Goal: Task Accomplishment & Management: Use online tool/utility

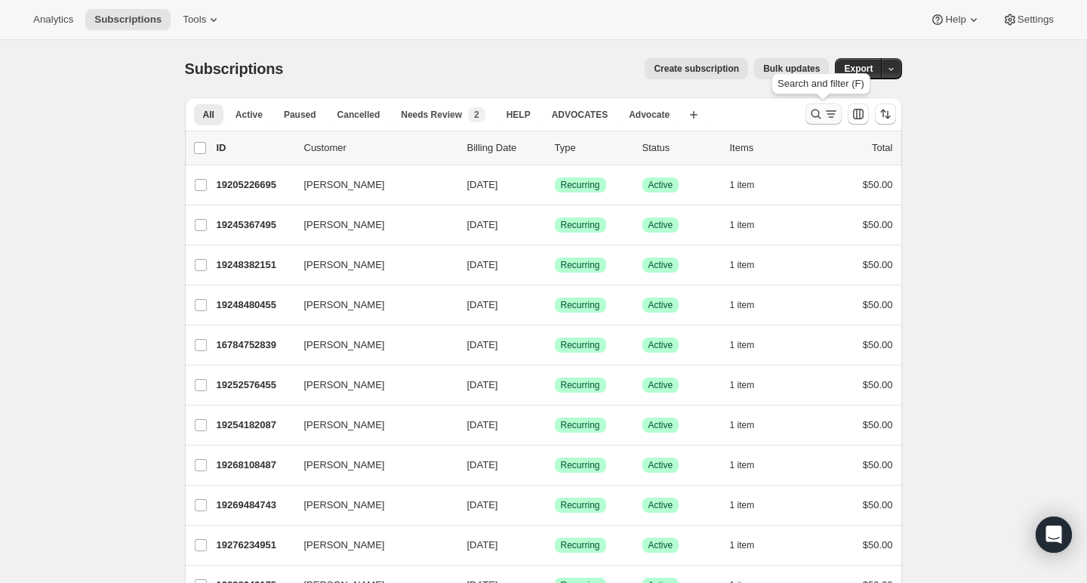
click at [813, 116] on icon "Search and filter results" at bounding box center [816, 113] width 15 height 15
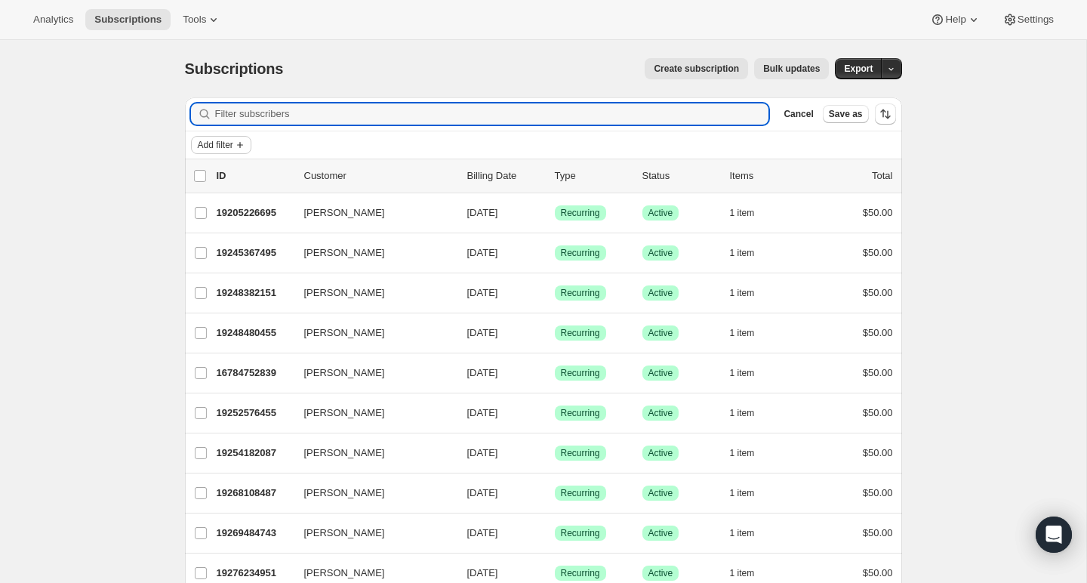
click at [244, 141] on icon "Add filter" at bounding box center [240, 145] width 12 height 12
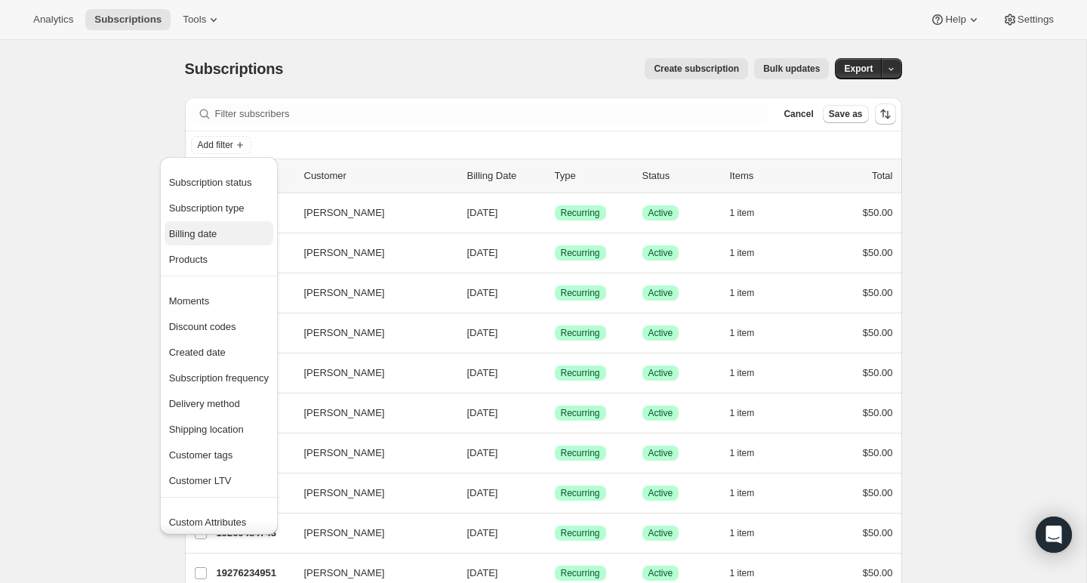
click at [213, 229] on span "Billing date" at bounding box center [193, 233] width 48 height 11
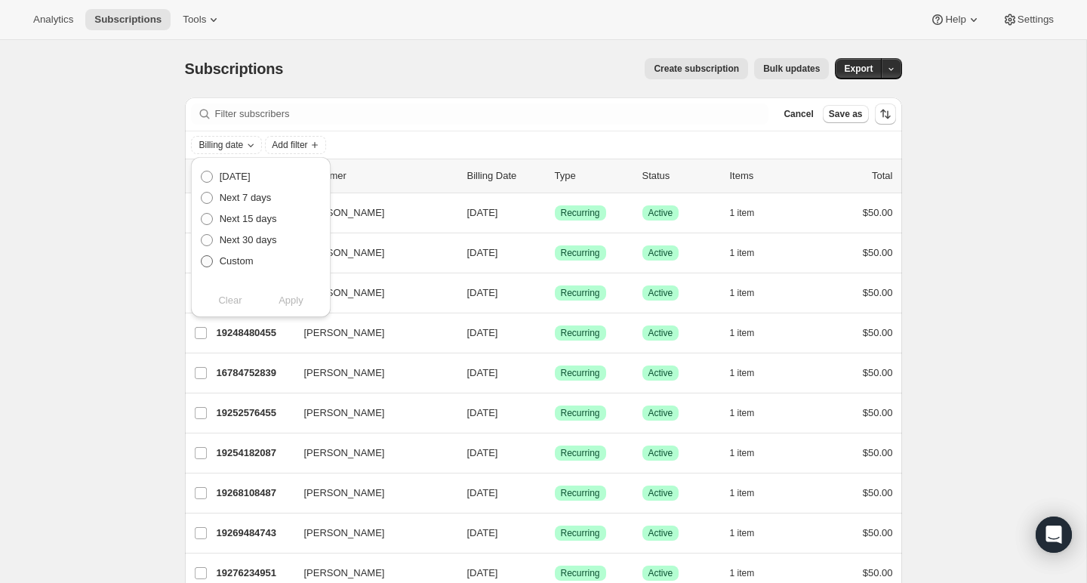
click at [230, 262] on span "Custom" at bounding box center [237, 260] width 34 height 11
click at [202, 256] on input "Custom" at bounding box center [201, 255] width 1 height 1
radio input "true"
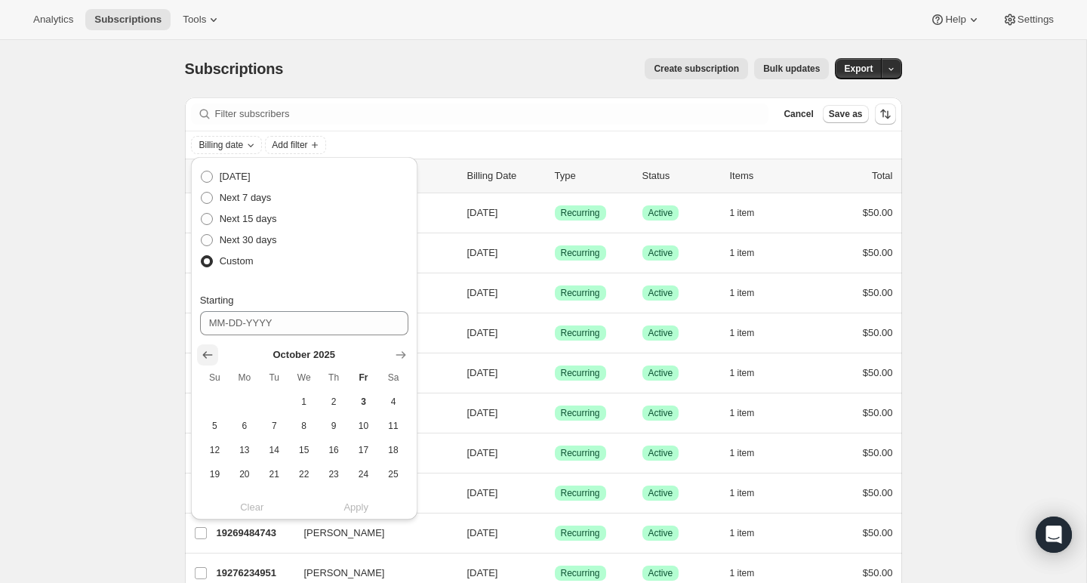
click at [206, 356] on icon "Show previous month, September 2025" at bounding box center [207, 355] width 10 height 8
click at [248, 399] on span "1" at bounding box center [244, 402] width 17 height 12
click at [399, 355] on icon "Show next month, October 2025" at bounding box center [400, 354] width 15 height 15
click at [360, 398] on span "3" at bounding box center [363, 402] width 17 height 12
click at [211, 355] on icon "Show previous month, September 2025" at bounding box center [207, 355] width 10 height 8
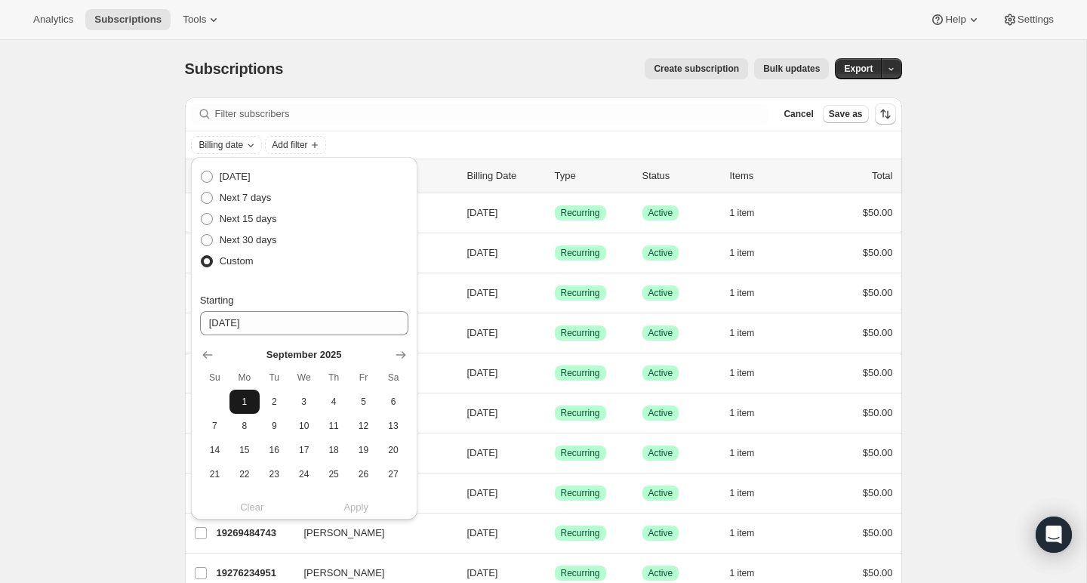
click at [243, 397] on span "1" at bounding box center [244, 402] width 17 height 12
type input "[DATE]"
drag, startPoint x: 251, startPoint y: 398, endPoint x: 391, endPoint y: 476, distance: 160.3
click at [391, 476] on tbody "1 2 3 4 5 6 7 8 9 10 11 12 13 14 15 16 17 18 19 20 21 22 23 24 25 26 27 28 29 30" at bounding box center [304, 450] width 208 height 121
click at [398, 355] on icon "Show next month, October 2025" at bounding box center [401, 355] width 10 height 8
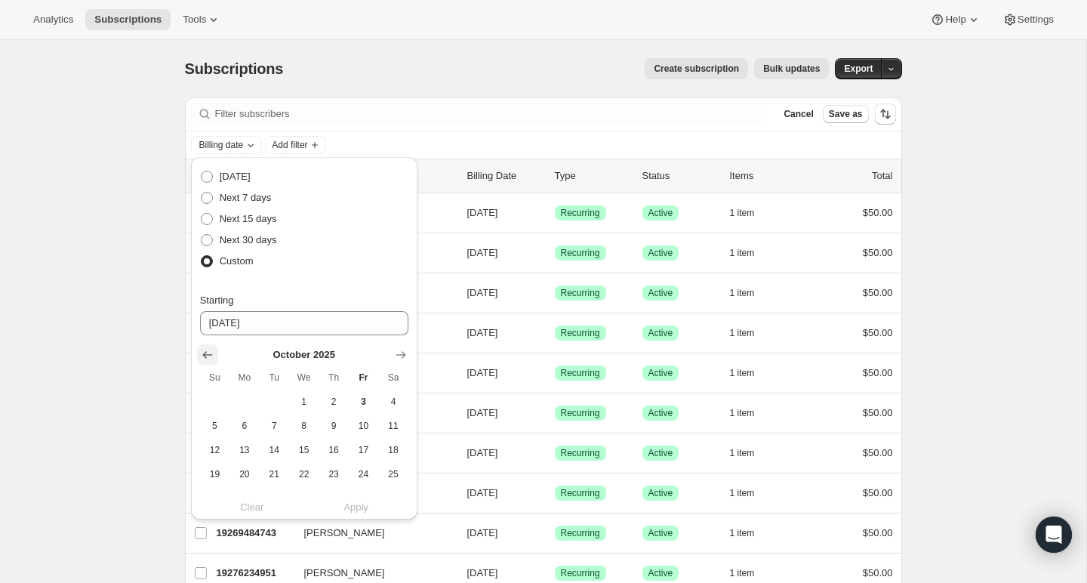
click at [208, 354] on icon "Show previous month, September 2025" at bounding box center [207, 355] width 10 height 8
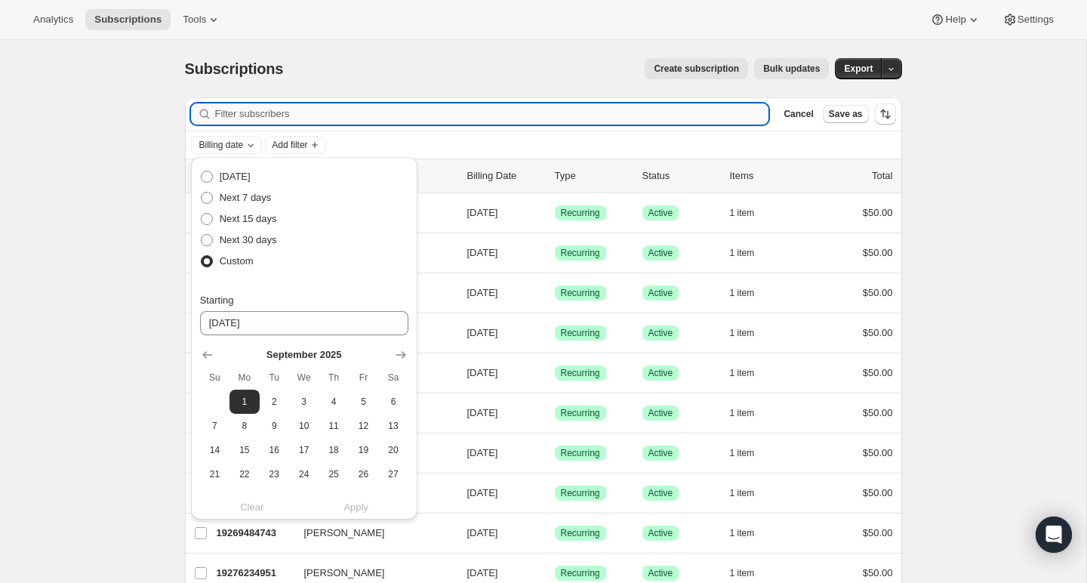
click at [375, 109] on input "Filter subscribers" at bounding box center [492, 113] width 554 height 21
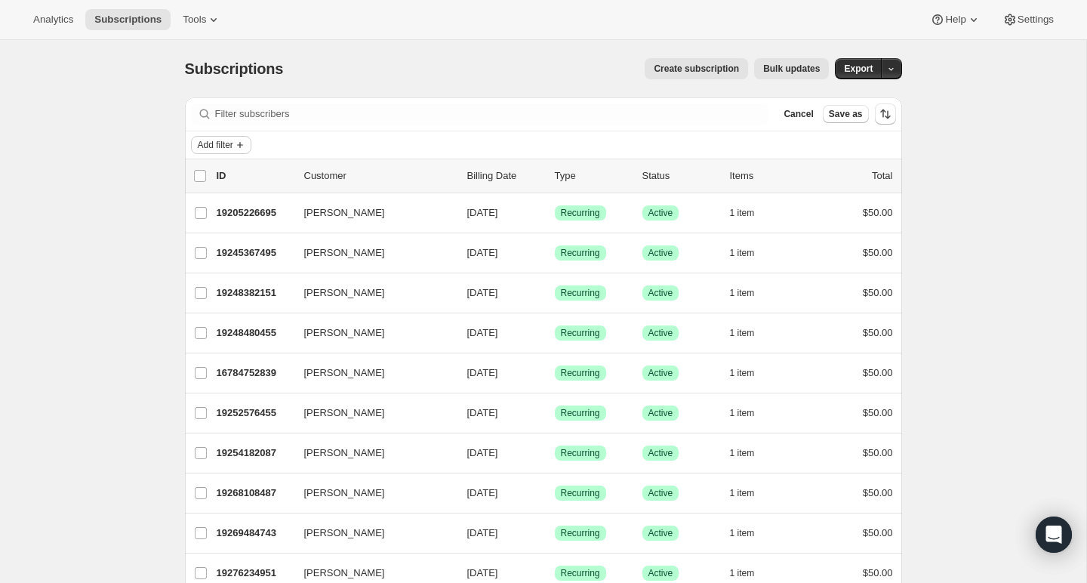
click at [244, 148] on icon "Add filter" at bounding box center [240, 145] width 12 height 12
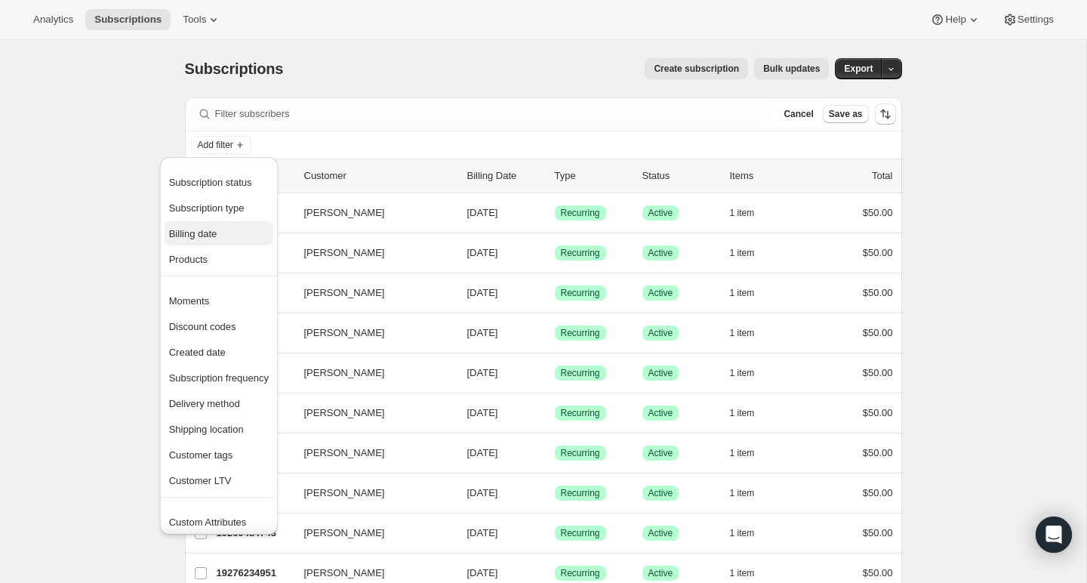
click at [229, 231] on span "Billing date" at bounding box center [219, 234] width 100 height 15
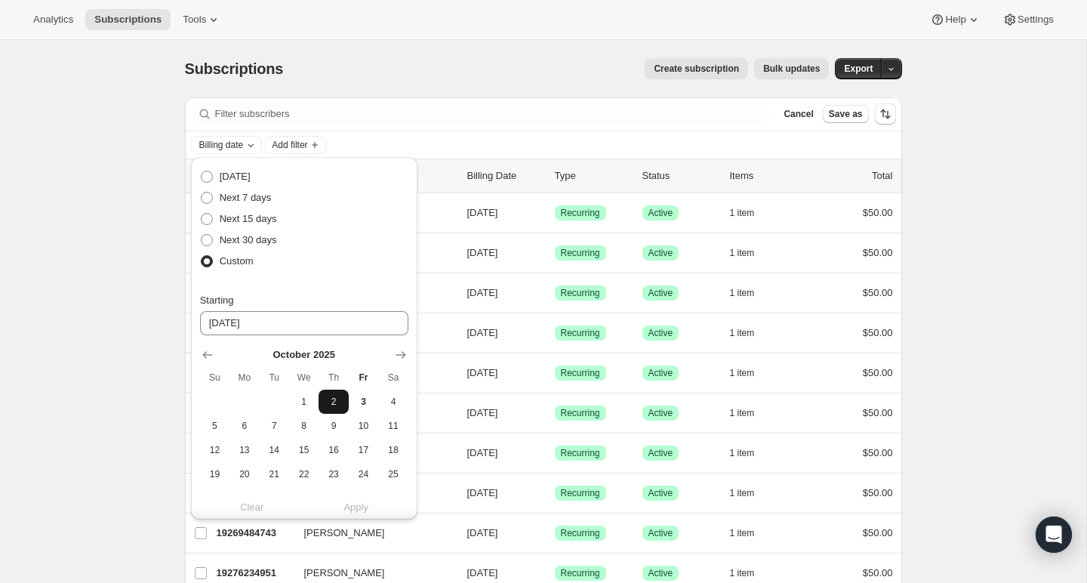
click at [340, 396] on span "2" at bounding box center [333, 402] width 17 height 12
click at [209, 353] on icon "Show previous month, September 2025" at bounding box center [207, 354] width 15 height 15
click at [249, 397] on span "1" at bounding box center [244, 402] width 17 height 12
type input "[DATE]"
click at [440, 130] on div "Filter subscribers Cancel Save as" at bounding box center [543, 114] width 717 height 34
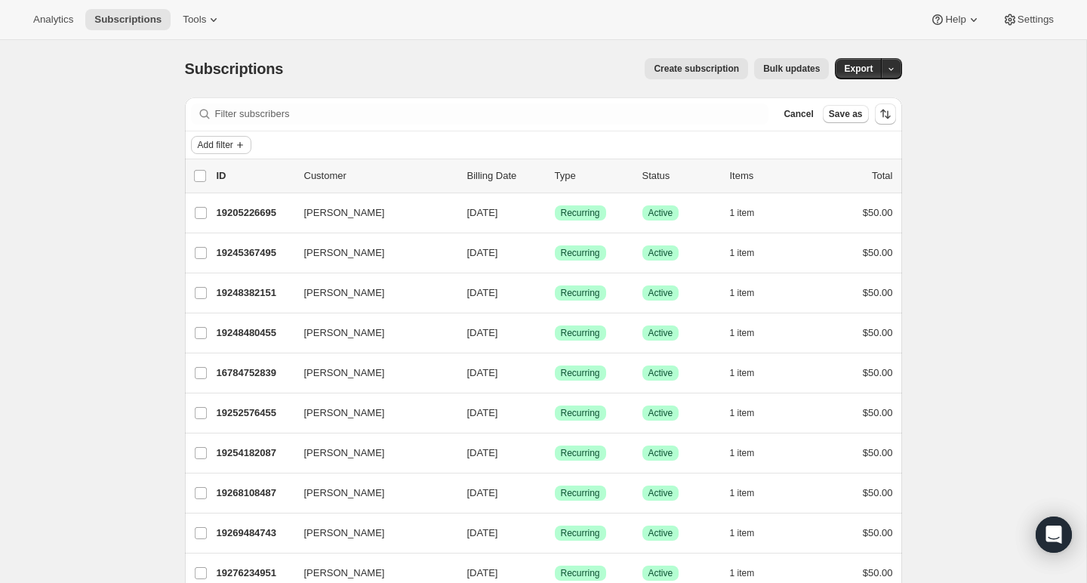
click at [219, 149] on span "Add filter" at bounding box center [215, 145] width 35 height 12
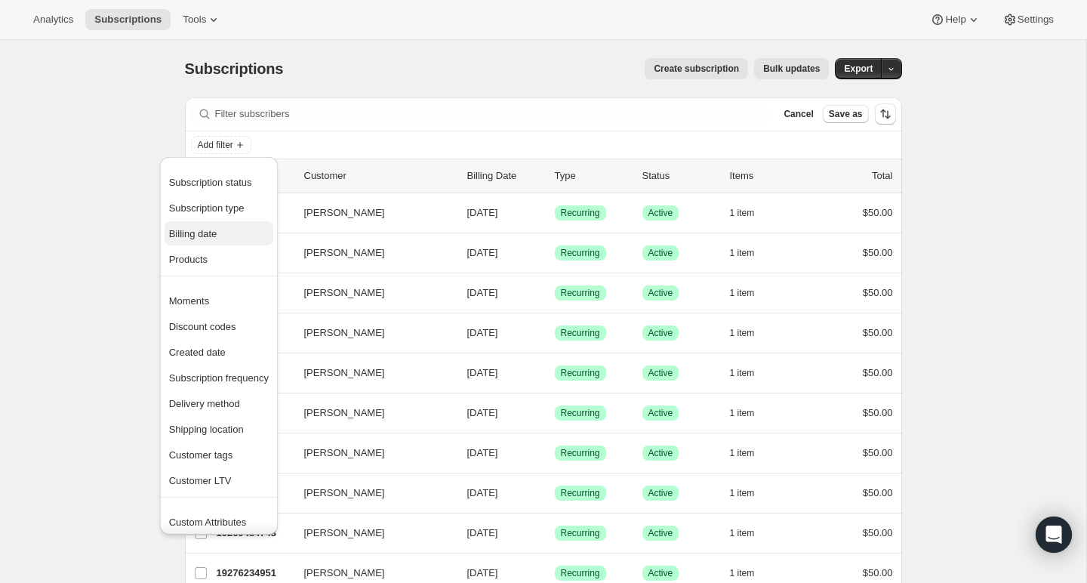
click at [217, 229] on span "Billing date" at bounding box center [193, 233] width 48 height 11
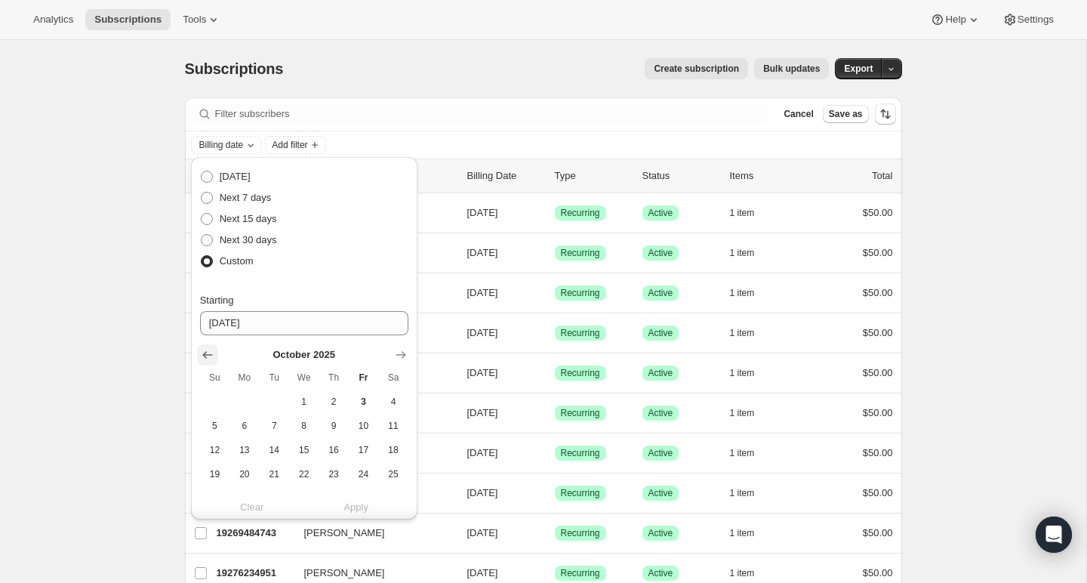
click at [205, 350] on icon "Show previous month, September 2025" at bounding box center [207, 354] width 15 height 15
click at [239, 396] on span "1" at bounding box center [244, 402] width 17 height 12
click at [241, 400] on span "1" at bounding box center [244, 402] width 17 height 12
click at [357, 504] on div "Clear Apply" at bounding box center [304, 506] width 208 height 15
click at [302, 405] on span "3" at bounding box center [303, 402] width 17 height 12
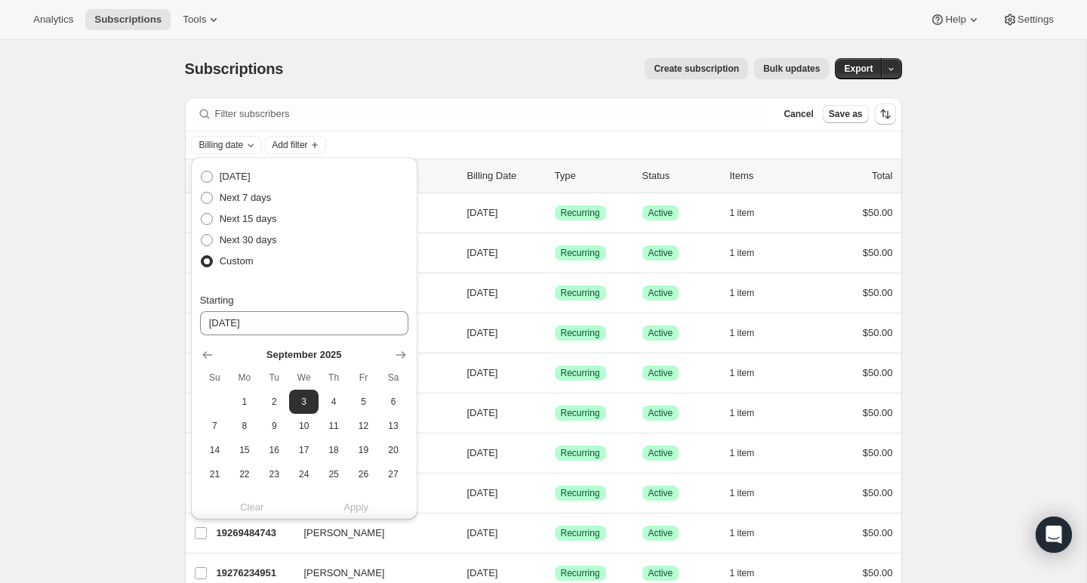
drag, startPoint x: 328, startPoint y: 399, endPoint x: 397, endPoint y: 487, distance: 111.9
click at [397, 488] on tbody "1 2 3 4 5 6 7 8 9 10 11 12 13 14 15 16 17 18 19 20 21 22 23 24 25 26 27 28 29 30" at bounding box center [304, 450] width 208 height 121
click at [399, 350] on icon "Show next month, October 2025" at bounding box center [400, 354] width 15 height 15
click at [318, 404] on button "1" at bounding box center [303, 402] width 29 height 24
click at [328, 402] on span "2" at bounding box center [333, 402] width 17 height 12
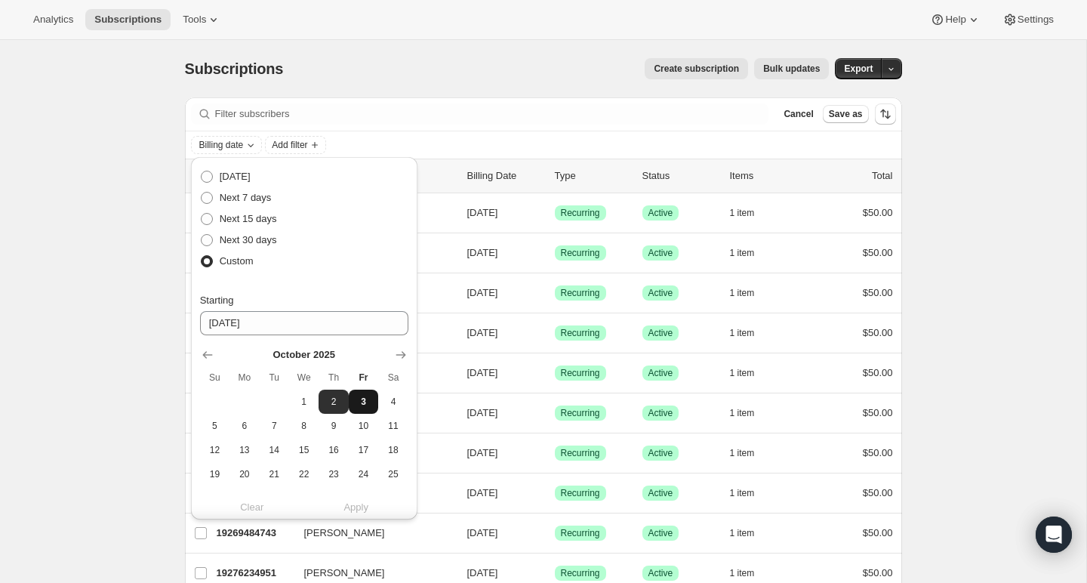
click at [361, 401] on span "3" at bounding box center [363, 402] width 17 height 12
click at [384, 401] on span "4" at bounding box center [392, 402] width 17 height 12
click at [357, 438] on button "17" at bounding box center [363, 450] width 29 height 24
click at [352, 487] on button "31" at bounding box center [363, 498] width 29 height 24
click at [352, 500] on div "Clear Apply" at bounding box center [304, 506] width 208 height 15
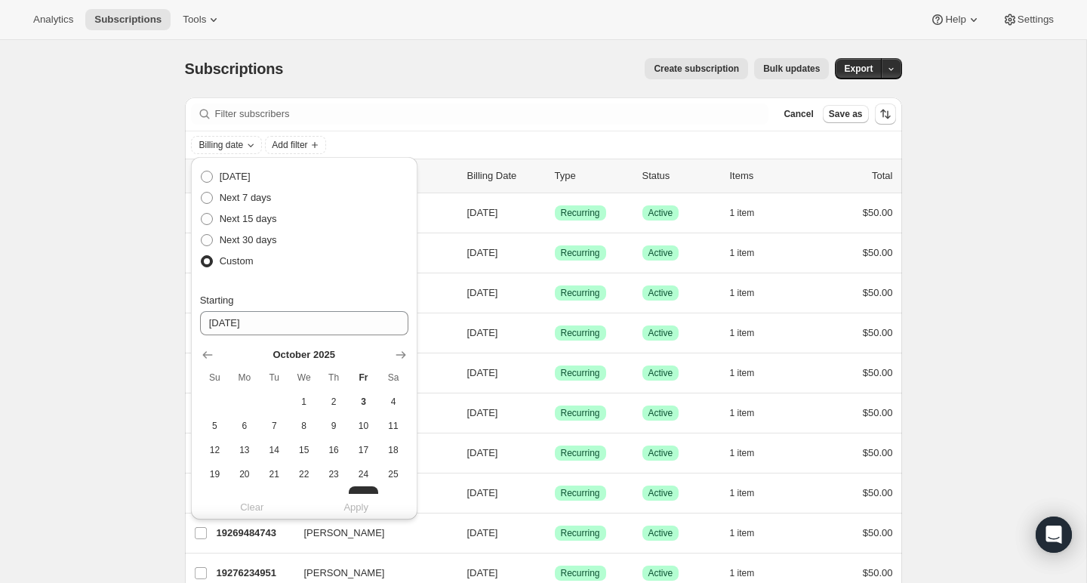
click at [352, 505] on div "Clear Apply" at bounding box center [304, 506] width 208 height 15
click at [304, 406] on span "1" at bounding box center [303, 402] width 17 height 12
click at [205, 353] on icon "Show previous month, September 2025" at bounding box center [207, 355] width 10 height 8
click at [365, 508] on div "Clear Apply" at bounding box center [304, 506] width 208 height 15
click at [260, 391] on button "2" at bounding box center [274, 402] width 29 height 24
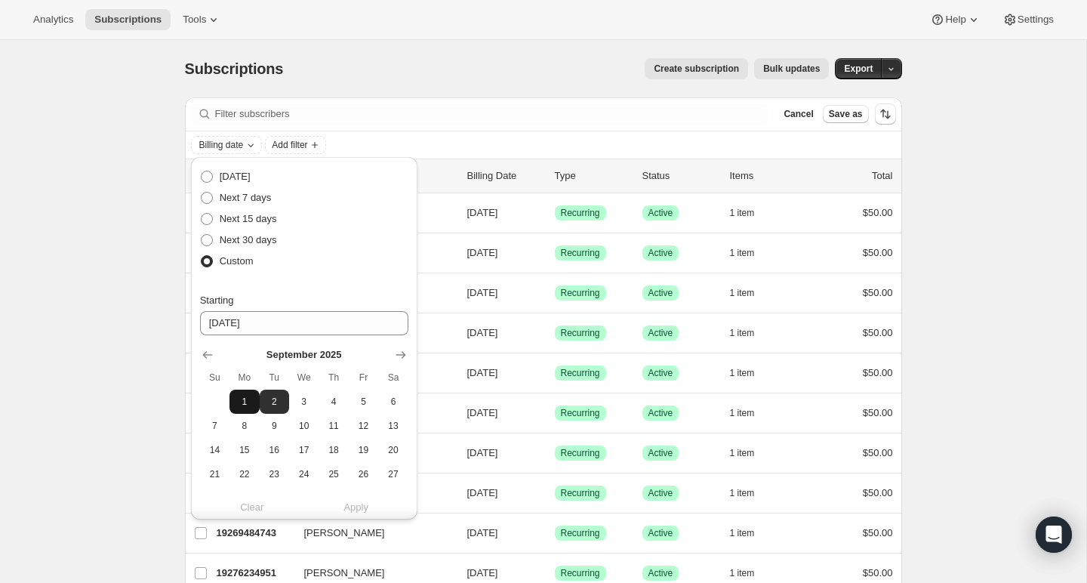
click at [256, 391] on button "1" at bounding box center [244, 402] width 29 height 24
type input "[DATE]"
